Goal: Find specific page/section: Locate a particular part of the current website

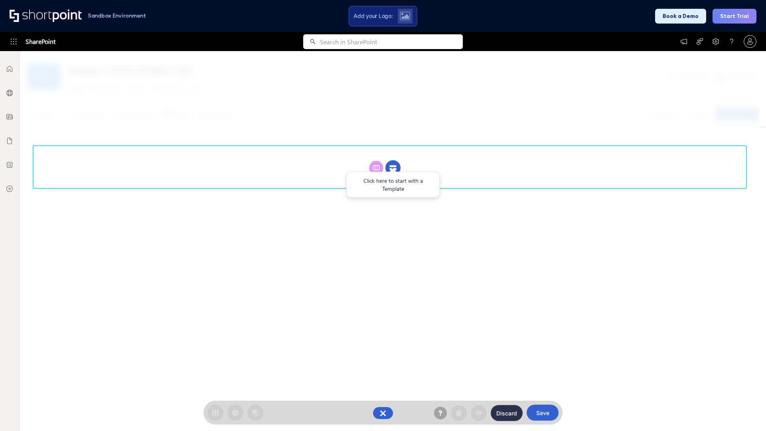
click at [393, 167] on circle at bounding box center [392, 167] width 15 height 15
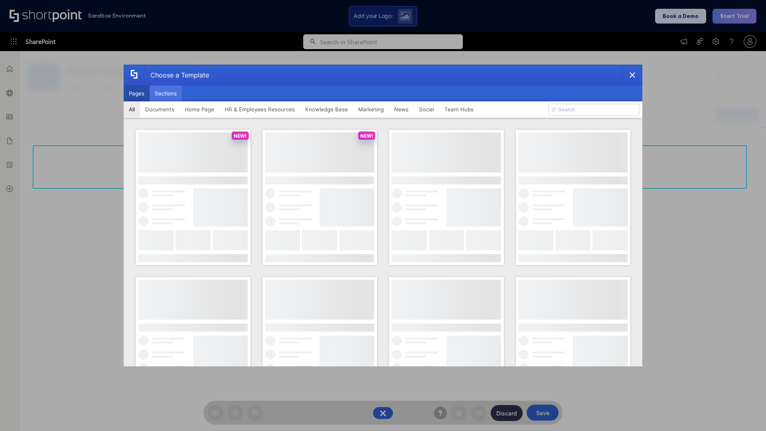
click at [165, 93] on button "Sections" at bounding box center [166, 93] width 32 height 16
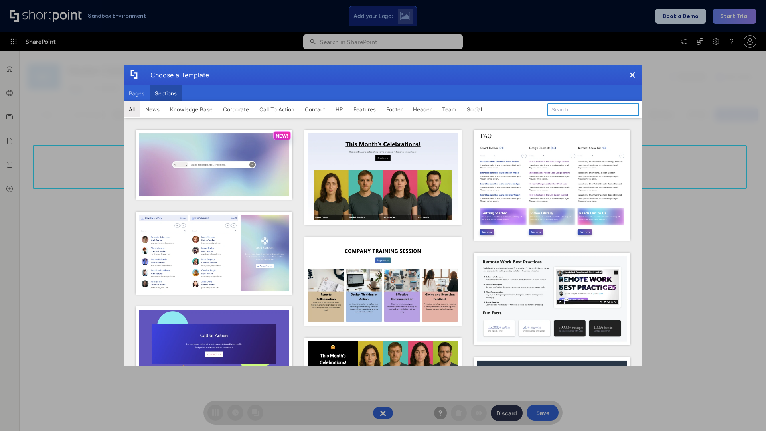
type input "Upcoming Vacations"
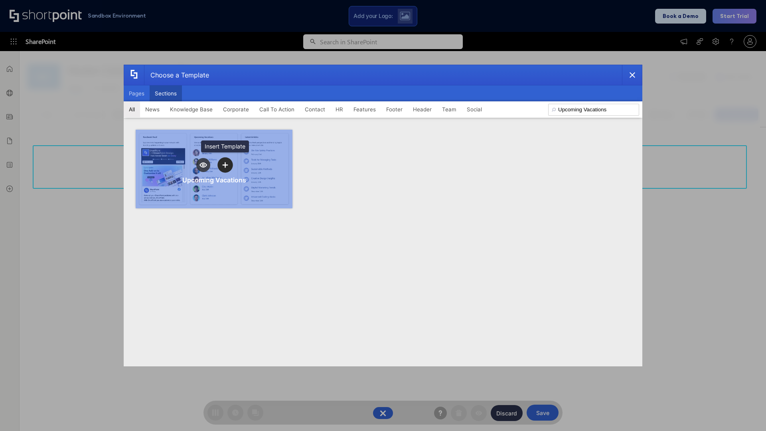
click at [225, 165] on icon "template selector" at bounding box center [225, 165] width 6 height 6
